Goal: Use online tool/utility

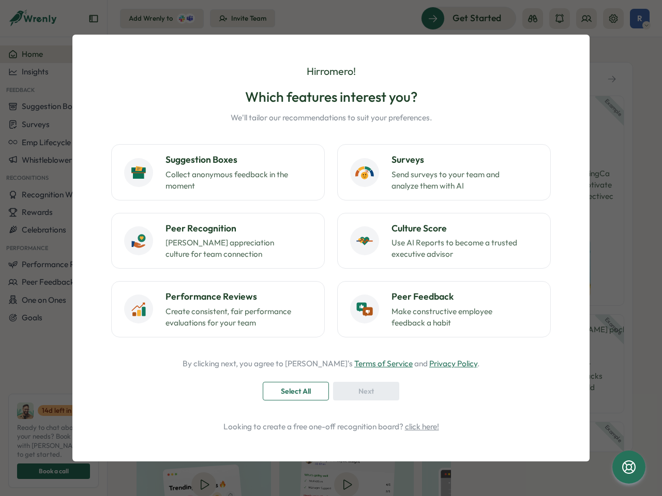
click at [629, 467] on icon at bounding box center [629, 467] width 17 height 17
click at [331, 248] on div "Suggestion Boxes Collect anonymous feedback in the moment Surveys Send surveys …" at bounding box center [331, 240] width 440 height 193
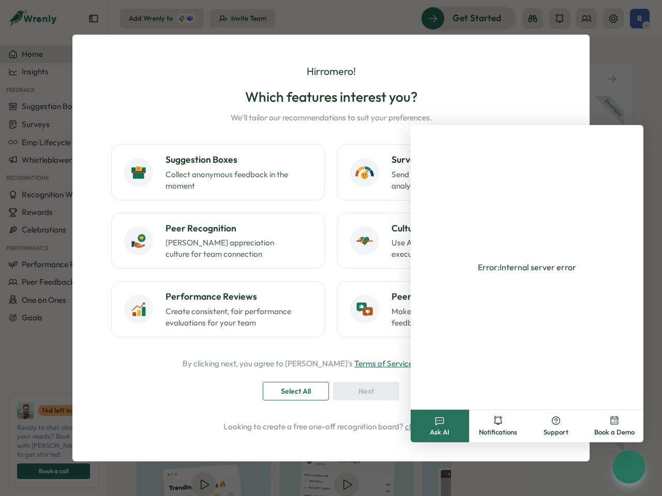
click at [218, 172] on p "Collect anonymous feedback in the moment" at bounding box center [229, 180] width 129 height 23
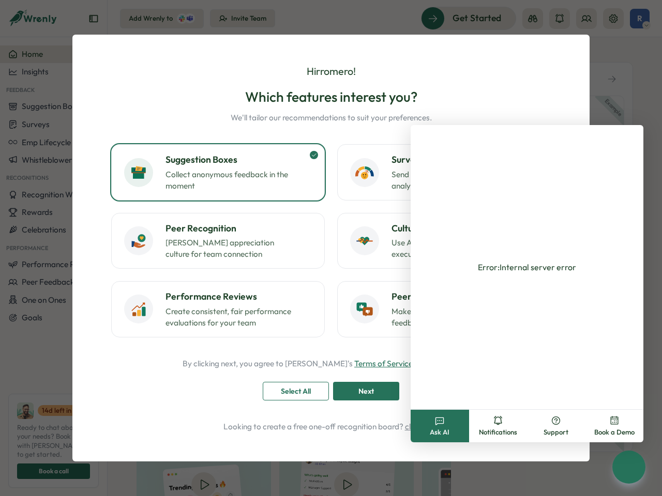
click at [444, 172] on div "Error: Internal server error" at bounding box center [527, 267] width 233 height 284
click at [218, 241] on p "[PERSON_NAME] appreciation culture for team connection" at bounding box center [229, 248] width 129 height 23
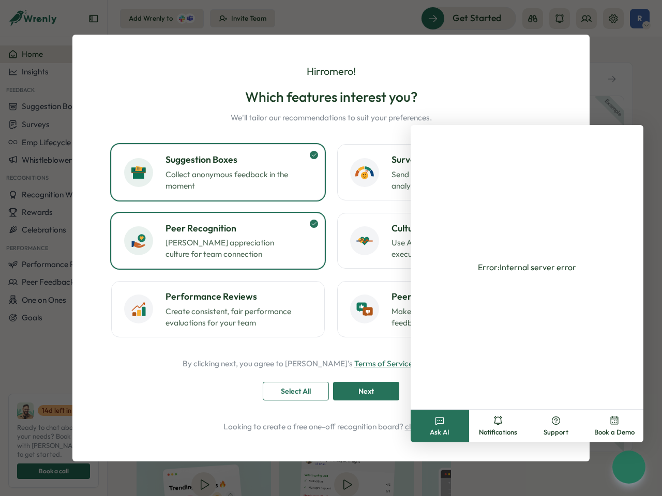
click at [444, 241] on div "Error: Internal server error" at bounding box center [527, 267] width 233 height 284
click at [218, 309] on p "Create consistent, fair performance evaluations for your team" at bounding box center [229, 317] width 129 height 23
